Goal: Transaction & Acquisition: Purchase product/service

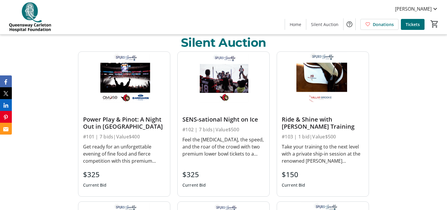
scroll to position [208, 0]
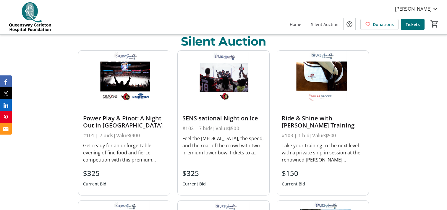
click at [112, 124] on div "Power Play & Pinot: A Night Out in [GEOGRAPHIC_DATA]" at bounding box center [124, 122] width 82 height 14
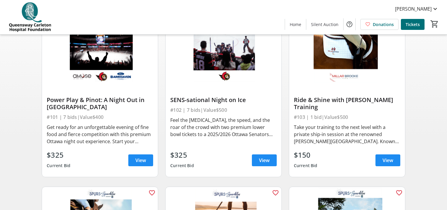
scroll to position [70, 0]
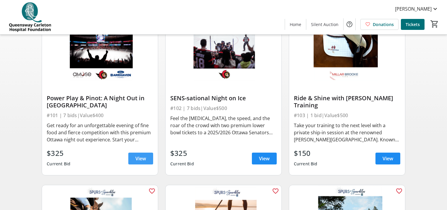
click at [141, 156] on span "View" at bounding box center [140, 158] width 11 height 7
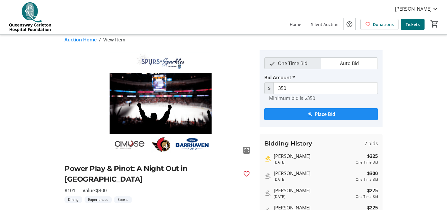
scroll to position [4, 0]
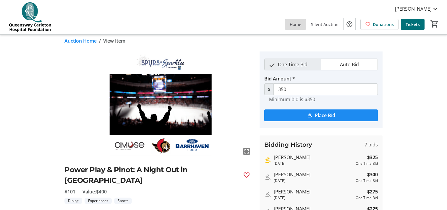
click at [301, 23] on span "Home" at bounding box center [296, 24] width 12 height 6
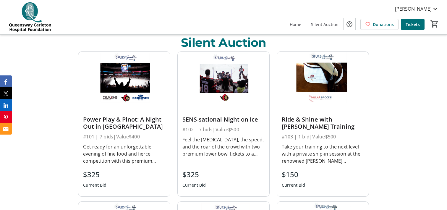
scroll to position [208, 0]
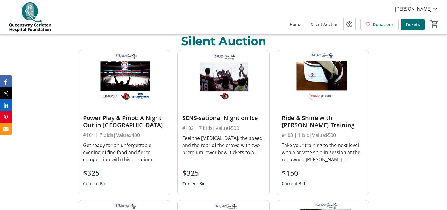
click at [234, 135] on div "Feel the [MEDICAL_DATA], the speed, and the roar of the crowd with two premium …" at bounding box center [223, 145] width 82 height 21
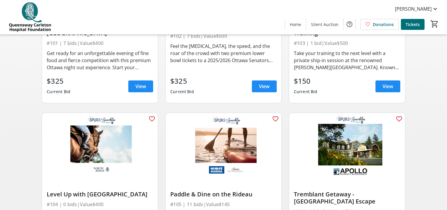
scroll to position [133, 0]
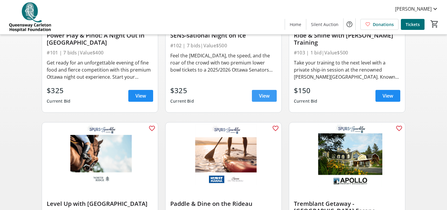
click at [263, 94] on span "View" at bounding box center [264, 95] width 11 height 7
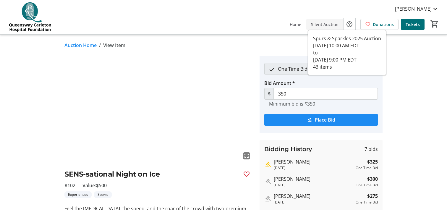
click at [328, 23] on span "Silent Auction" at bounding box center [324, 24] width 27 height 6
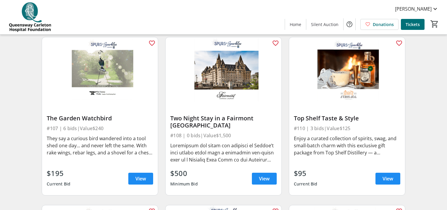
scroll to position [387, 0]
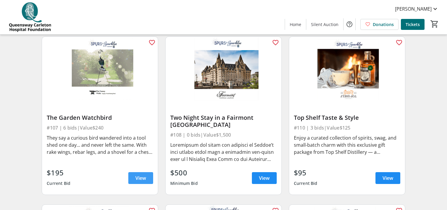
click at [145, 174] on span at bounding box center [140, 178] width 25 height 14
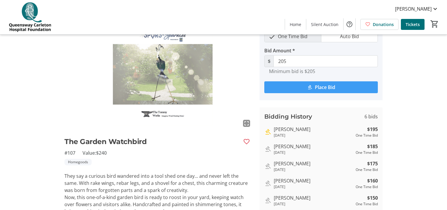
scroll to position [31, 0]
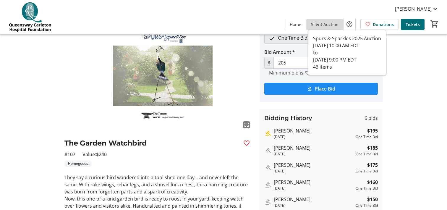
click at [334, 23] on span "Silent Auction" at bounding box center [324, 24] width 27 height 6
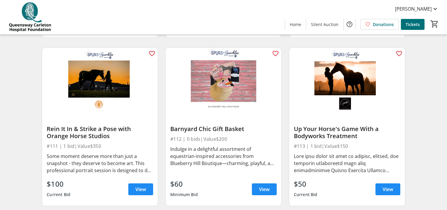
scroll to position [543, 0]
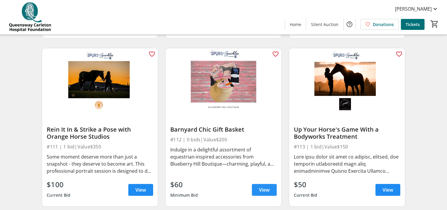
click at [263, 190] on span "View" at bounding box center [264, 189] width 11 height 7
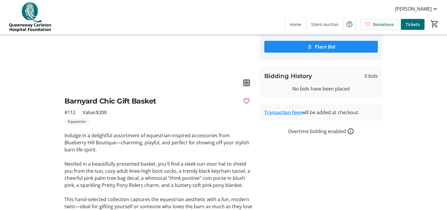
scroll to position [103, 0]
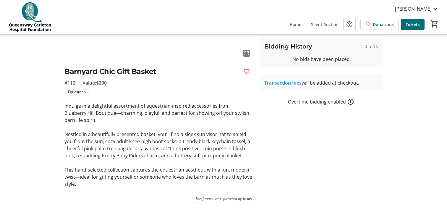
click at [320, 60] on div "No bids have been placed" at bounding box center [321, 59] width 114 height 7
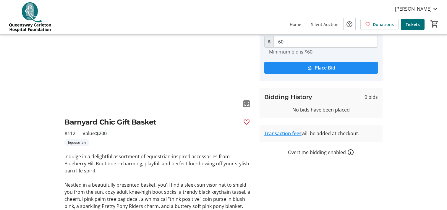
scroll to position [47, 0]
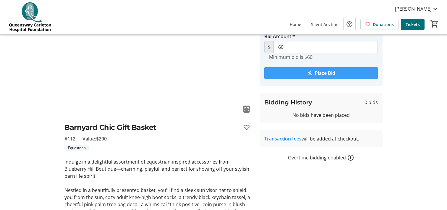
click at [313, 73] on span "submit" at bounding box center [321, 73] width 114 height 14
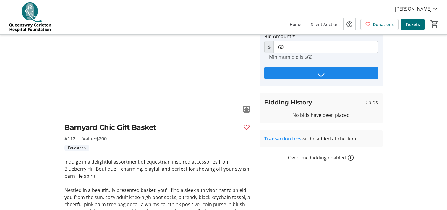
scroll to position [0, 0]
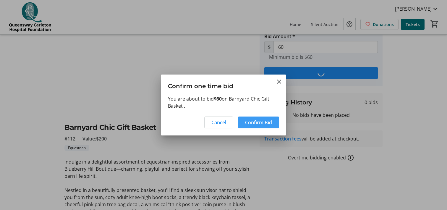
click at [263, 120] on span "Confirm Bid" at bounding box center [258, 122] width 27 height 7
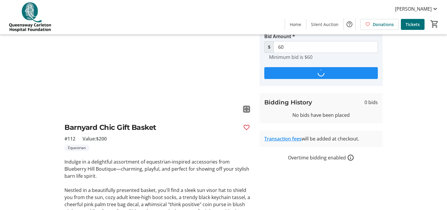
type input "75"
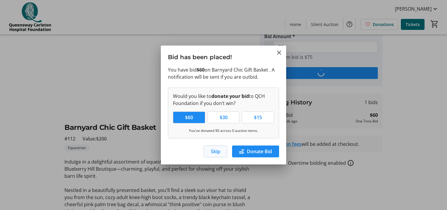
click at [217, 150] on span "Skip" at bounding box center [215, 151] width 9 height 7
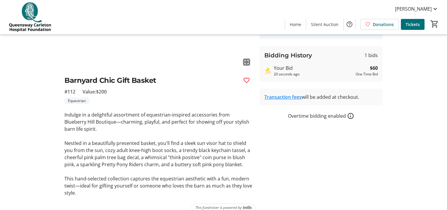
scroll to position [103, 0]
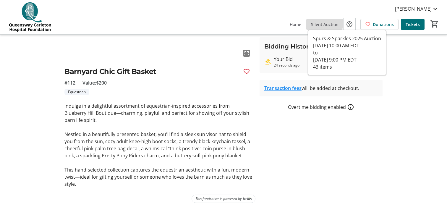
click at [322, 22] on span "Silent Auction" at bounding box center [324, 24] width 27 height 6
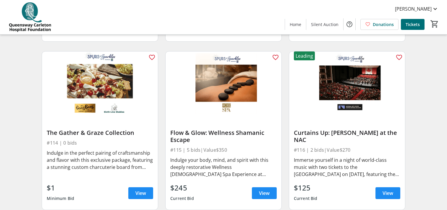
scroll to position [709, 0]
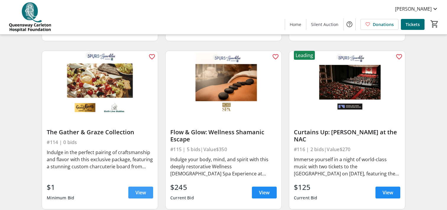
click at [138, 191] on span "View" at bounding box center [140, 192] width 11 height 7
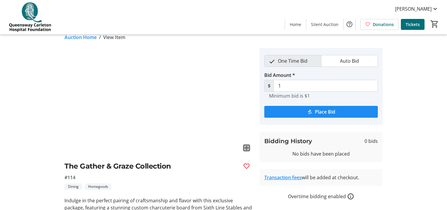
scroll to position [7, 0]
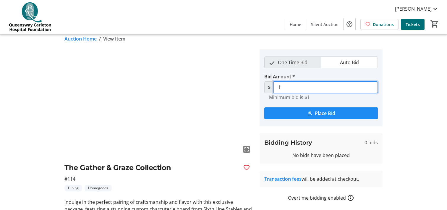
click at [285, 87] on input "1" at bounding box center [325, 87] width 104 height 12
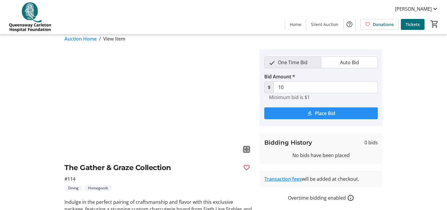
click at [322, 113] on span "Place Bid" at bounding box center [325, 113] width 20 height 7
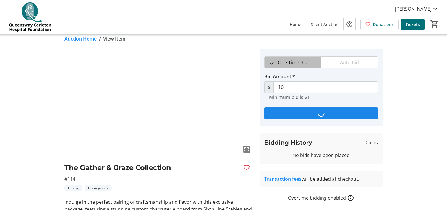
scroll to position [0, 0]
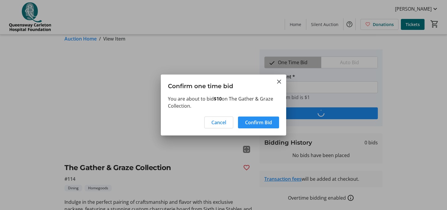
click at [266, 121] on span "Confirm Bid" at bounding box center [258, 122] width 27 height 7
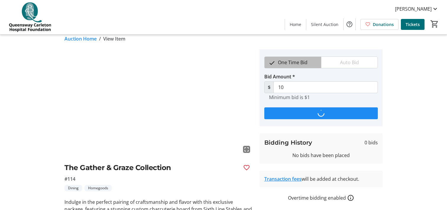
scroll to position [7, 0]
type input "11"
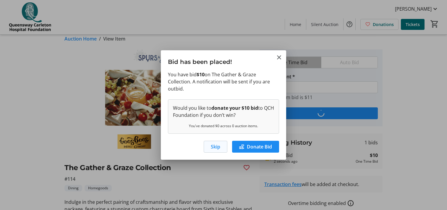
click at [213, 145] on span "Skip" at bounding box center [215, 146] width 9 height 7
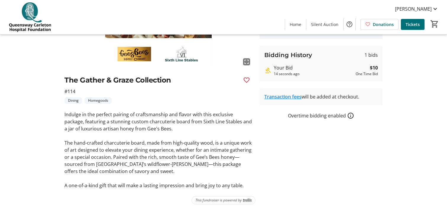
scroll to position [96, 0]
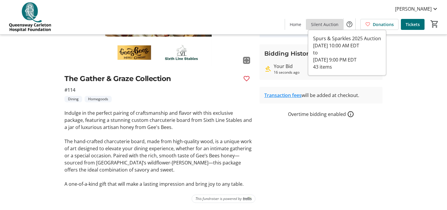
click at [327, 23] on span "Silent Auction" at bounding box center [324, 24] width 27 height 6
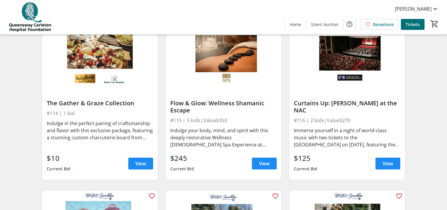
scroll to position [739, 0]
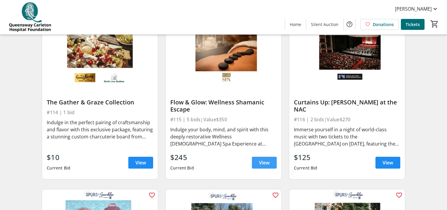
click at [266, 161] on span "View" at bounding box center [264, 162] width 11 height 7
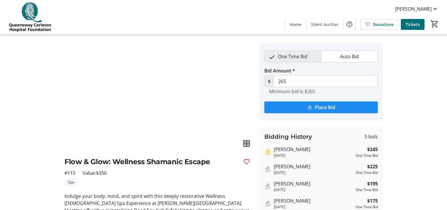
scroll to position [4, 0]
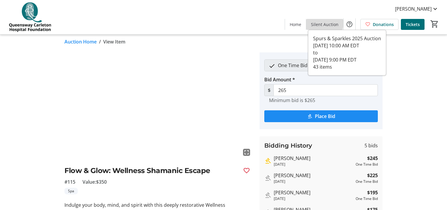
click at [326, 23] on span "Silent Auction" at bounding box center [324, 24] width 27 height 6
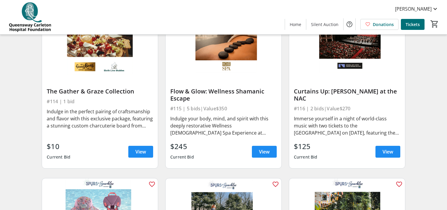
scroll to position [750, 0]
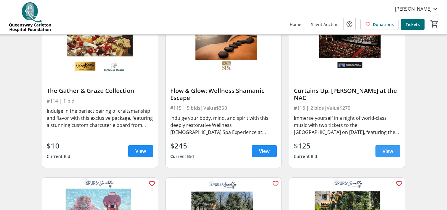
click at [386, 150] on span "View" at bounding box center [388, 151] width 11 height 7
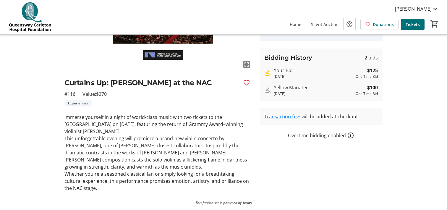
scroll to position [96, 0]
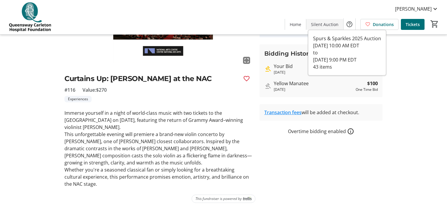
click at [320, 23] on span "Silent Auction" at bounding box center [324, 24] width 27 height 6
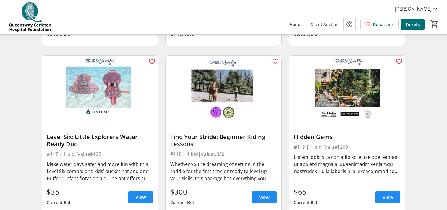
scroll to position [878, 0]
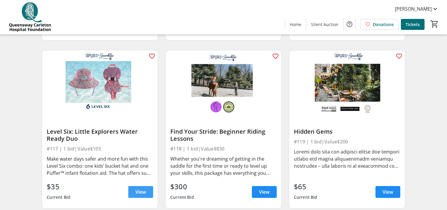
click at [140, 189] on span "View" at bounding box center [140, 191] width 11 height 7
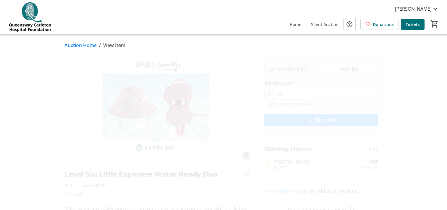
scroll to position [0, 0]
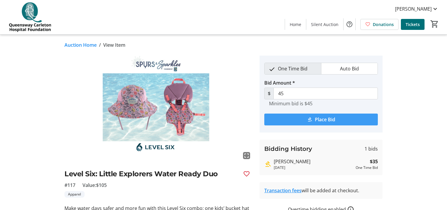
click at [311, 117] on mat-icon "submit" at bounding box center [309, 119] width 5 height 5
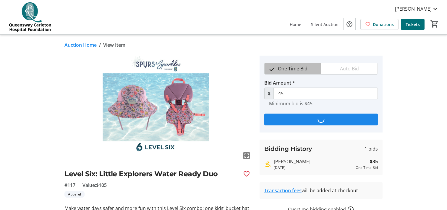
scroll to position [0, 0]
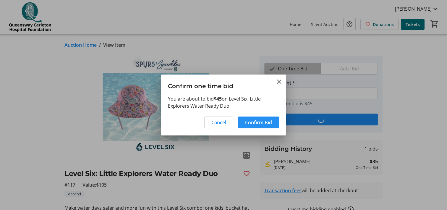
click at [253, 120] on span "Confirm Bid" at bounding box center [258, 122] width 27 height 7
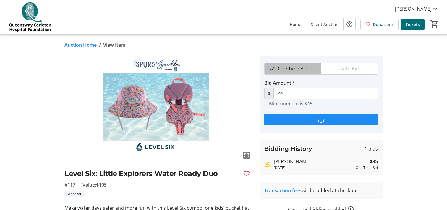
scroll to position [0, 0]
type input "55"
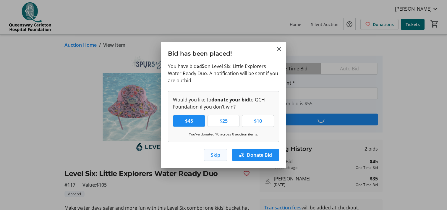
click at [222, 156] on span "button" at bounding box center [215, 155] width 23 height 14
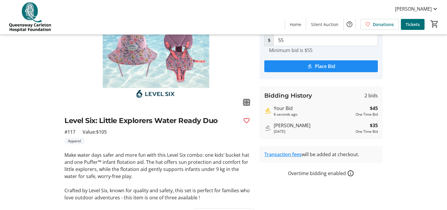
scroll to position [48, 0]
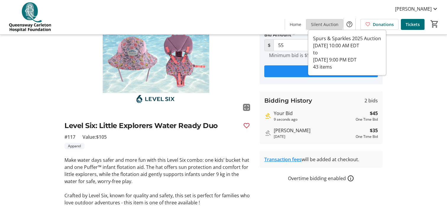
click at [324, 22] on span "Silent Auction" at bounding box center [324, 24] width 27 height 6
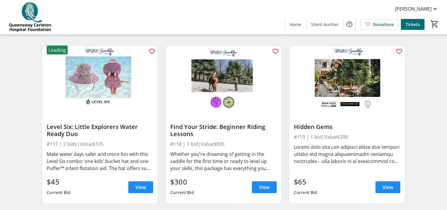
scroll to position [882, 0]
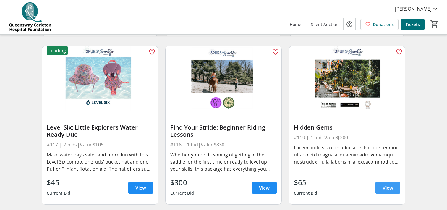
click at [387, 187] on span "View" at bounding box center [388, 187] width 11 height 7
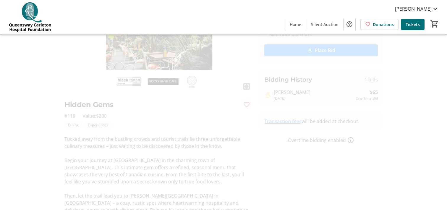
scroll to position [71, 0]
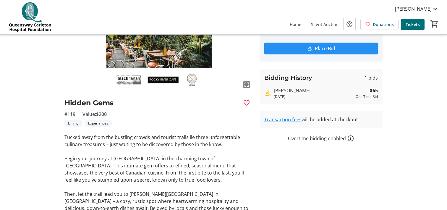
click at [330, 48] on span "Place Bid" at bounding box center [325, 48] width 20 height 7
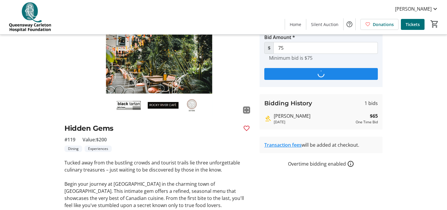
scroll to position [0, 0]
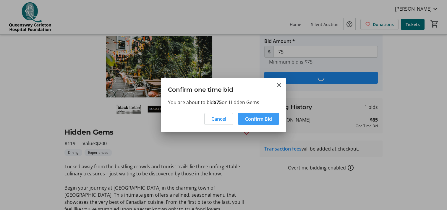
click at [260, 116] on span "Confirm Bid" at bounding box center [258, 118] width 27 height 7
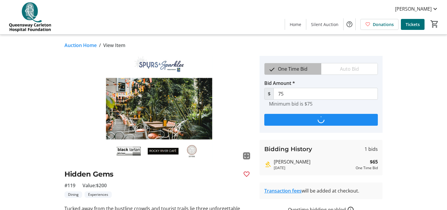
scroll to position [42, 0]
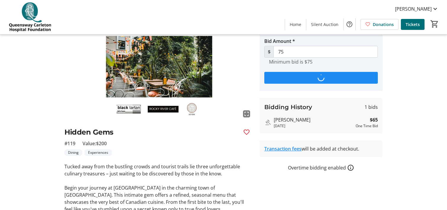
type input "85"
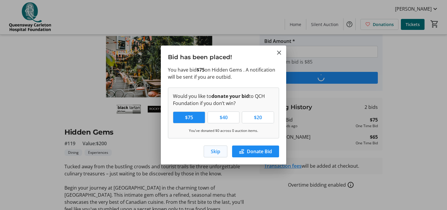
click at [215, 153] on span "Skip" at bounding box center [215, 151] width 9 height 7
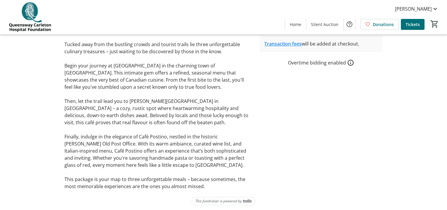
scroll to position [166, 0]
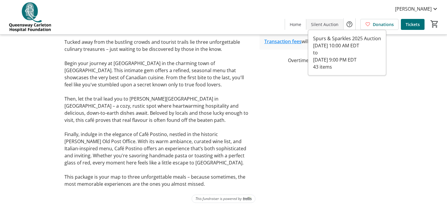
click at [321, 22] on span "Silent Auction" at bounding box center [324, 24] width 27 height 6
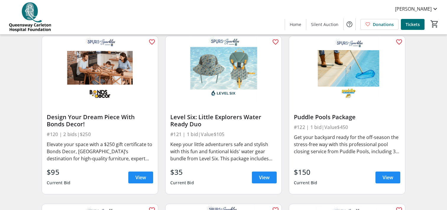
scroll to position [1059, 0]
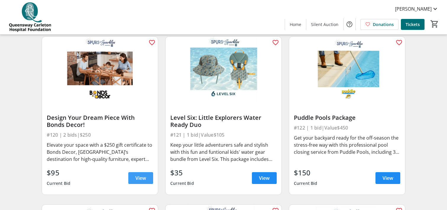
click at [139, 175] on span "View" at bounding box center [140, 177] width 11 height 7
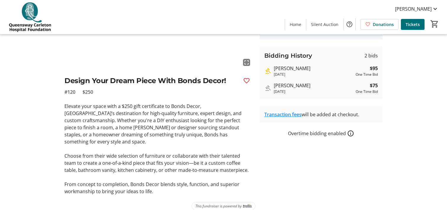
scroll to position [94, 0]
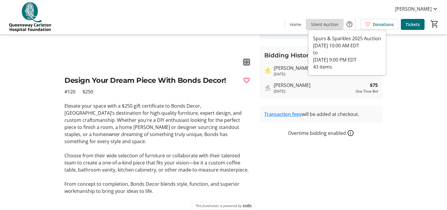
click at [322, 23] on span "Silent Auction" at bounding box center [324, 24] width 27 height 6
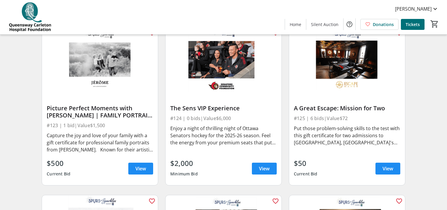
scroll to position [1238, 0]
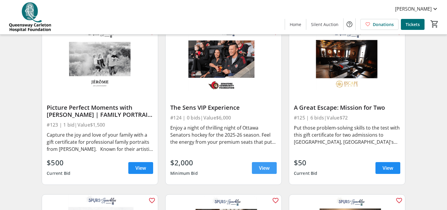
click at [262, 168] on span "View" at bounding box center [264, 167] width 11 height 7
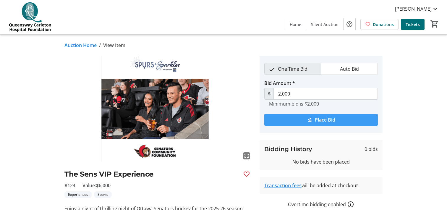
click at [315, 118] on span "Place Bid" at bounding box center [325, 119] width 20 height 7
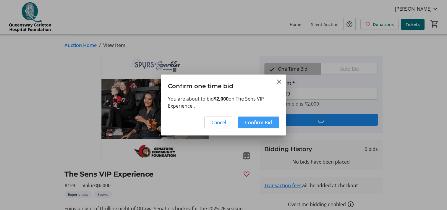
click at [260, 120] on span "Confirm Bid" at bounding box center [258, 122] width 27 height 7
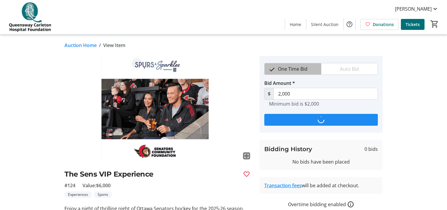
type input "2,200"
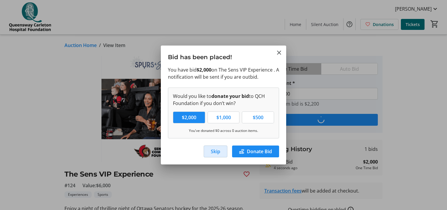
click at [216, 150] on span "Skip" at bounding box center [215, 151] width 9 height 7
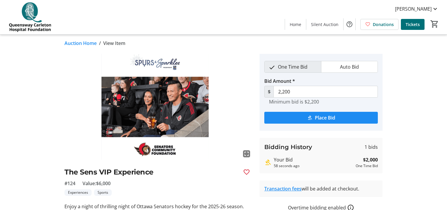
scroll to position [1, 0]
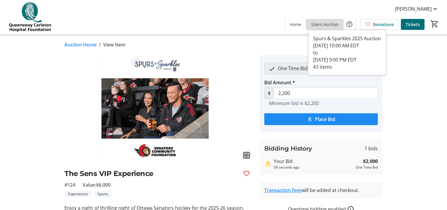
click at [326, 23] on span "Silent Auction" at bounding box center [324, 24] width 27 height 6
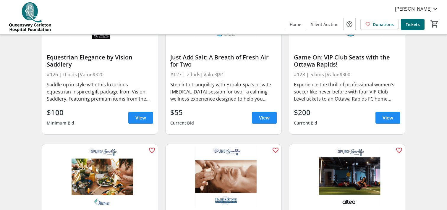
scroll to position [1456, 0]
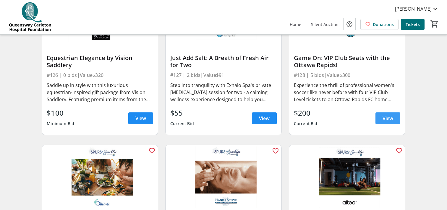
click at [388, 116] on span "View" at bounding box center [388, 118] width 11 height 7
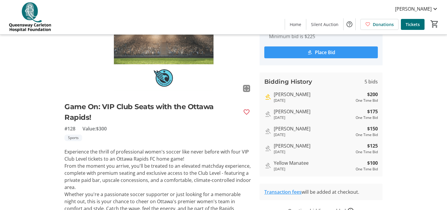
scroll to position [94, 0]
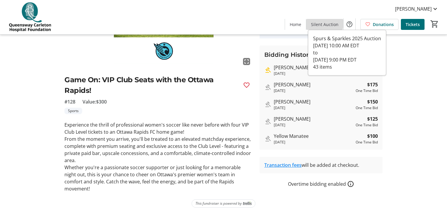
click at [325, 21] on span "Silent Auction" at bounding box center [324, 24] width 27 height 6
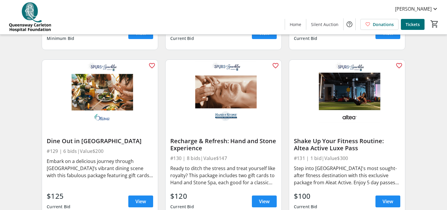
scroll to position [1544, 0]
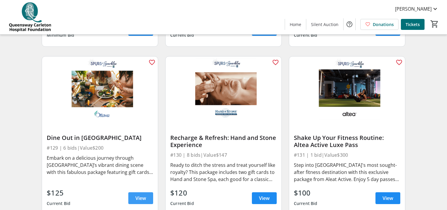
click at [141, 197] on span "View" at bounding box center [140, 198] width 11 height 7
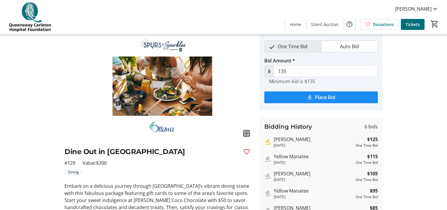
scroll to position [21, 0]
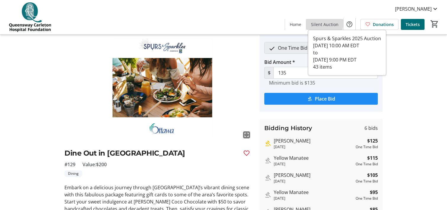
click at [321, 22] on span "Silent Auction" at bounding box center [324, 24] width 27 height 6
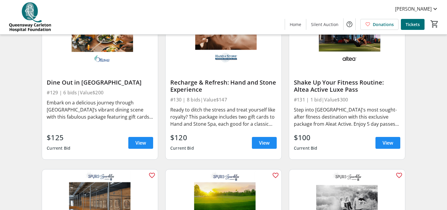
scroll to position [1599, 0]
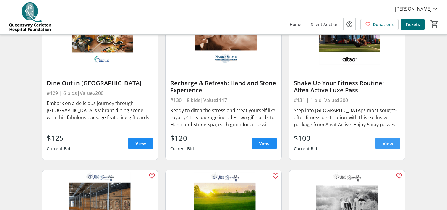
click at [390, 143] on span "View" at bounding box center [388, 143] width 11 height 7
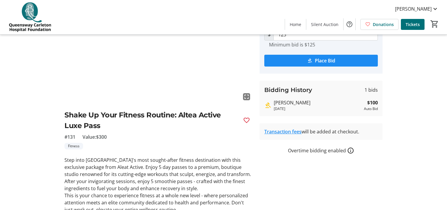
scroll to position [52, 0]
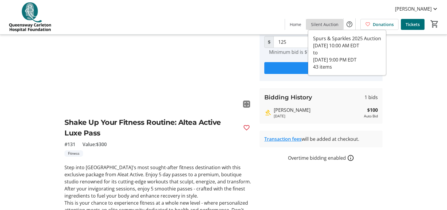
click at [328, 24] on span "Silent Auction" at bounding box center [324, 24] width 27 height 6
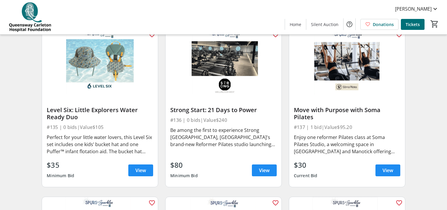
scroll to position [1909, 0]
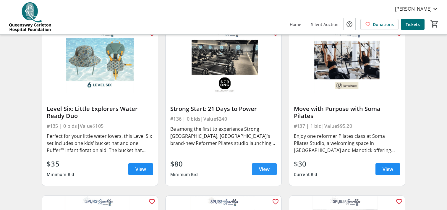
click at [260, 168] on span "View" at bounding box center [264, 169] width 11 height 7
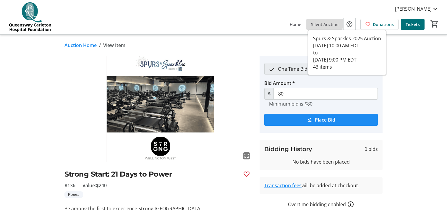
click at [321, 22] on span "Silent Auction" at bounding box center [324, 24] width 27 height 6
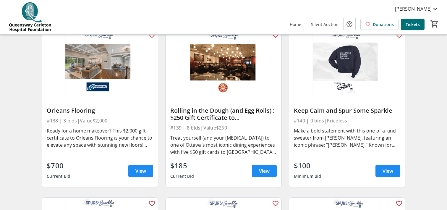
scroll to position [2071, 0]
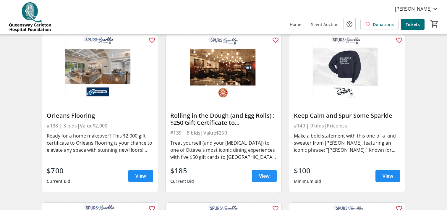
click at [262, 174] on span "View" at bounding box center [264, 175] width 11 height 7
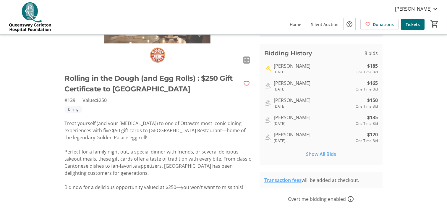
scroll to position [111, 0]
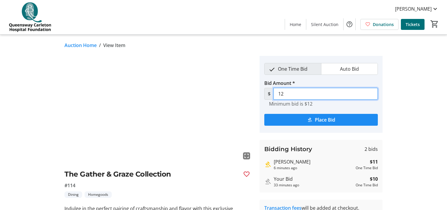
click at [308, 95] on input "12" at bounding box center [325, 94] width 104 height 12
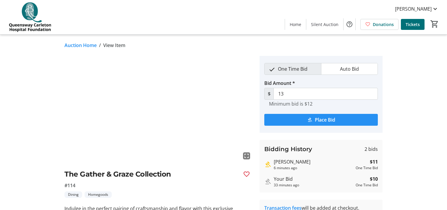
click at [310, 120] on mat-icon "submit" at bounding box center [309, 119] width 5 height 5
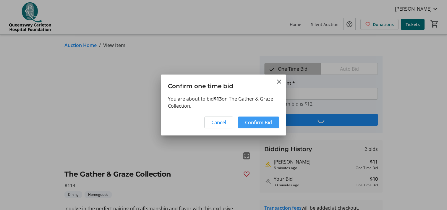
click at [265, 121] on span "Confirm Bid" at bounding box center [258, 122] width 27 height 7
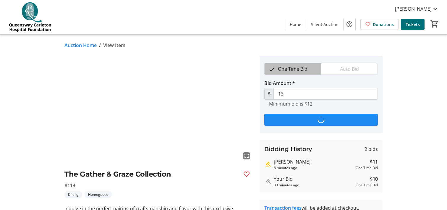
type input "14"
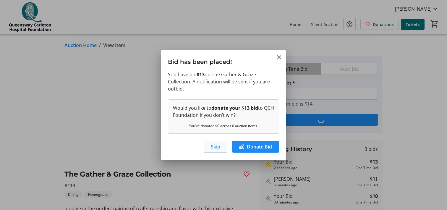
click at [215, 144] on span "Skip" at bounding box center [215, 146] width 9 height 7
